Goal: Communication & Community: Answer question/provide support

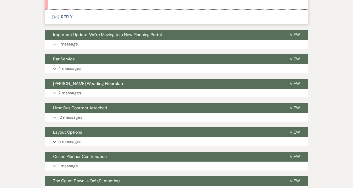
scroll to position [225, 0]
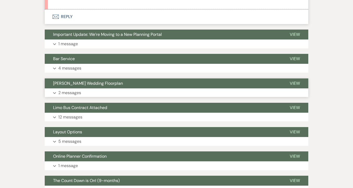
click at [70, 92] on p "2 messages" at bounding box center [69, 93] width 23 height 7
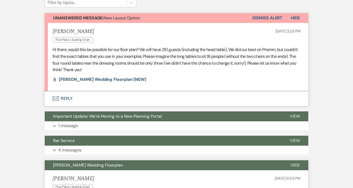
scroll to position [134, 0]
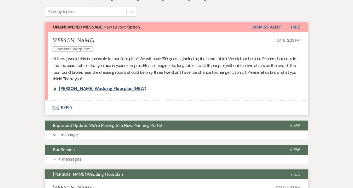
click at [87, 88] on span "[PERSON_NAME] Wedding Floorplan (NEW)" at bounding box center [102, 88] width 87 height 5
click at [67, 108] on button "Envelope Reply" at bounding box center [177, 107] width 264 height 15
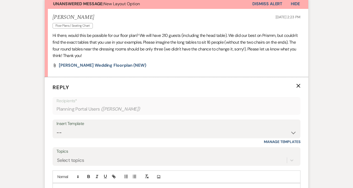
scroll to position [165, 0]
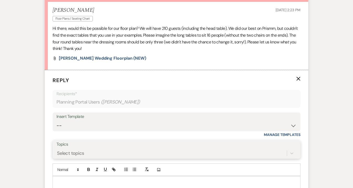
click at [65, 154] on div "Select topics" at bounding box center [177, 153] width 240 height 10
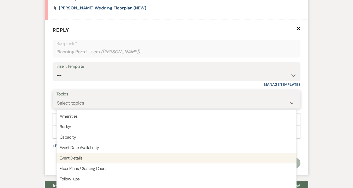
scroll to position [217, 0]
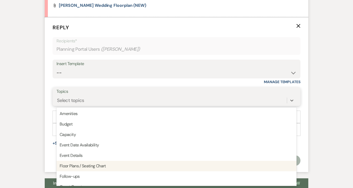
click at [80, 168] on div "Floor Plans / Seating Chart" at bounding box center [177, 166] width 240 height 10
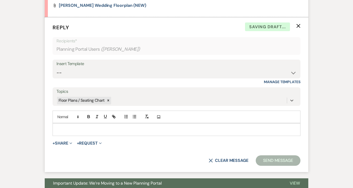
click at [69, 128] on p at bounding box center [177, 130] width 240 height 6
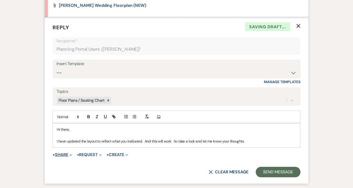
click at [66, 155] on button "+ Share Expand" at bounding box center [63, 155] width 20 height 4
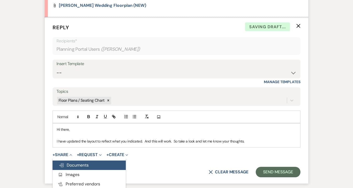
click at [72, 166] on span "Doc Upload Documents" at bounding box center [74, 165] width 30 height 5
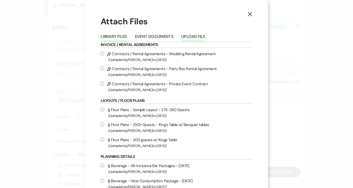
click at [194, 37] on button "Upload File" at bounding box center [193, 38] width 24 height 7
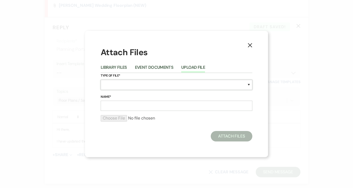
click at [119, 86] on select "Special Event Insurance Vendor Certificate of Insurance Contracts / Rental Agre…" at bounding box center [177, 85] width 152 height 10
select select "25"
click at [101, 80] on select "Special Event Insurance Vendor Certificate of Insurance Contracts / Rental Agre…" at bounding box center [177, 85] width 152 height 10
click at [111, 106] on input "Name*" at bounding box center [177, 106] width 152 height 10
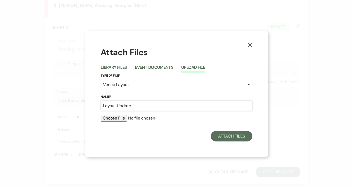
type input "Layout Update"
click at [116, 116] on input "file" at bounding box center [177, 118] width 152 height 6
type input "C:\fakepath\[PERSON_NAME] & [PERSON_NAME] Layout.pdf"
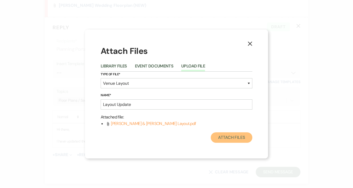
click at [238, 139] on button "Attach Files" at bounding box center [232, 137] width 42 height 10
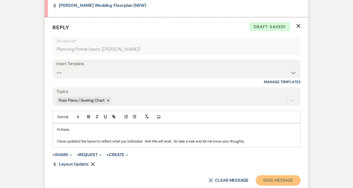
click at [276, 177] on button "Send Message" at bounding box center [278, 180] width 45 height 10
